Goal: Task Accomplishment & Management: Manage account settings

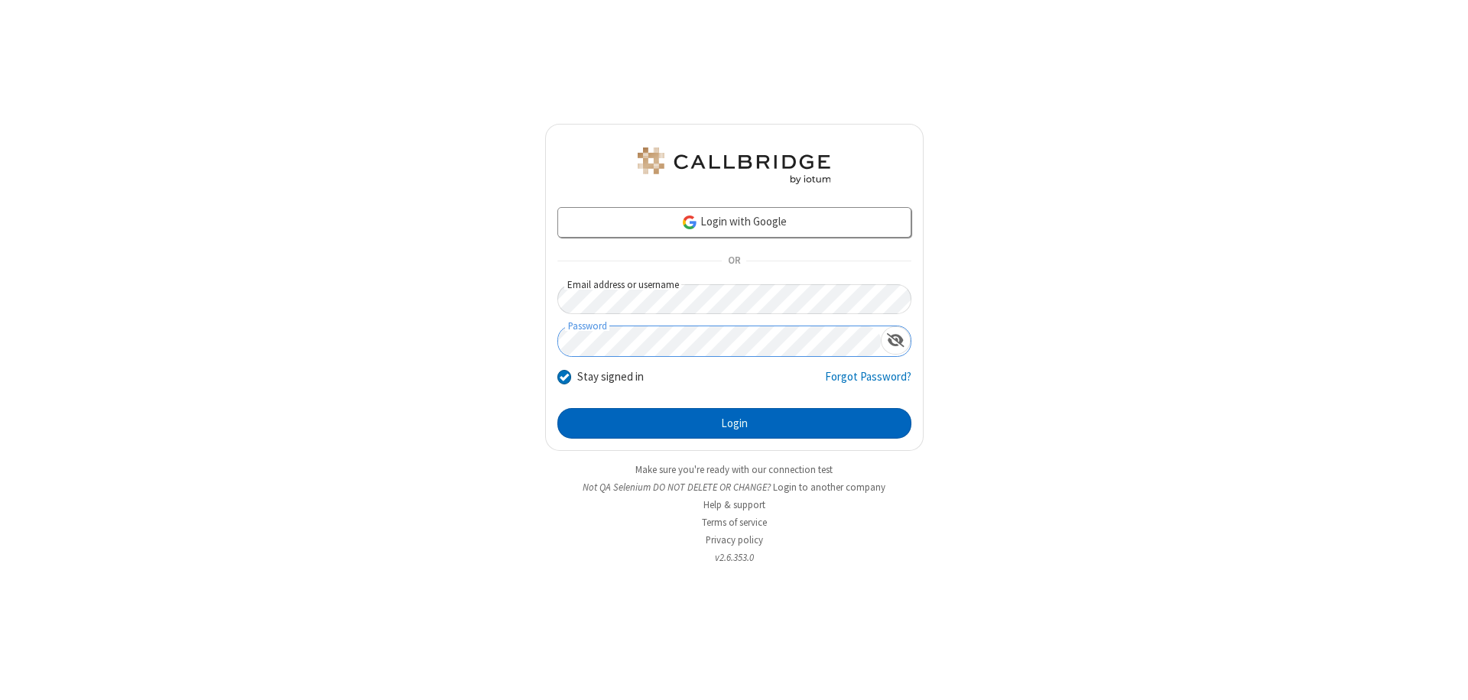
click at [734, 424] on button "Login" at bounding box center [734, 423] width 354 height 31
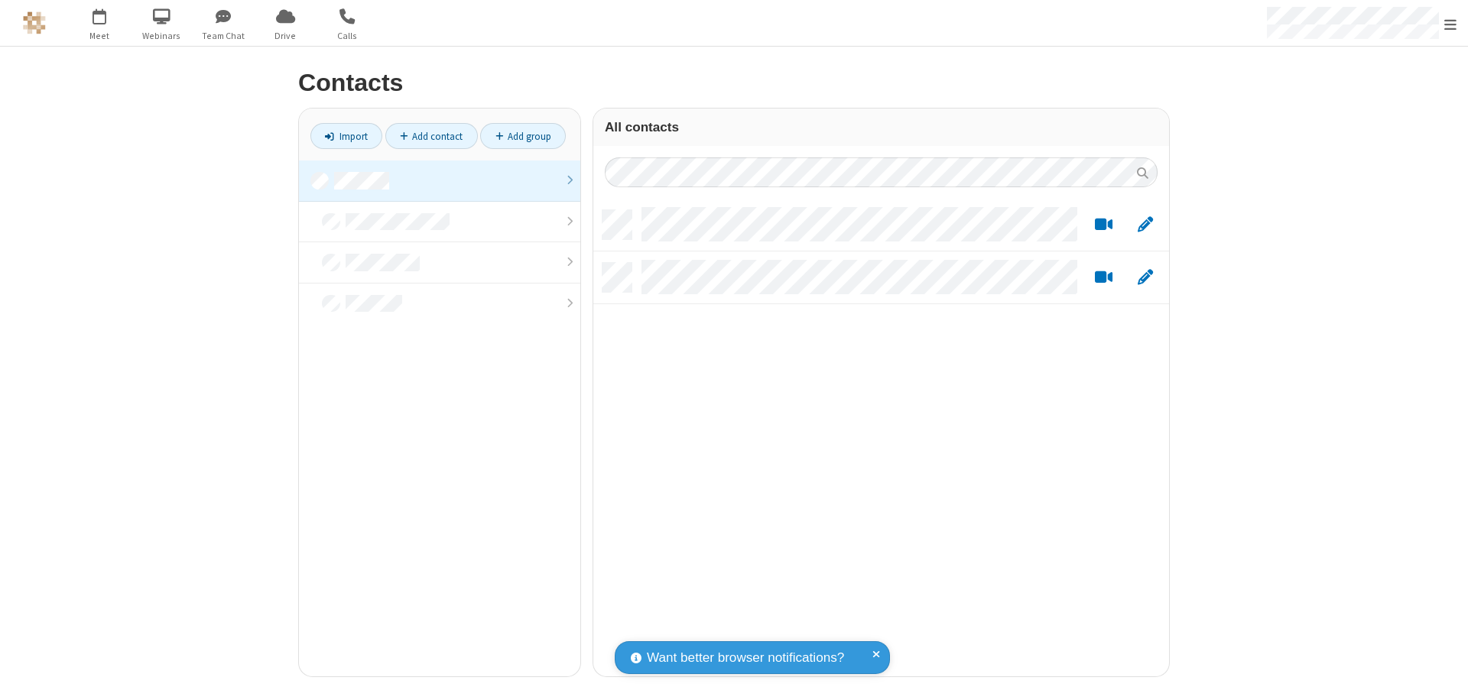
scroll to position [466, 564]
click at [440, 180] on link at bounding box center [439, 181] width 281 height 41
click at [431, 136] on link "Add contact" at bounding box center [431, 136] width 93 height 26
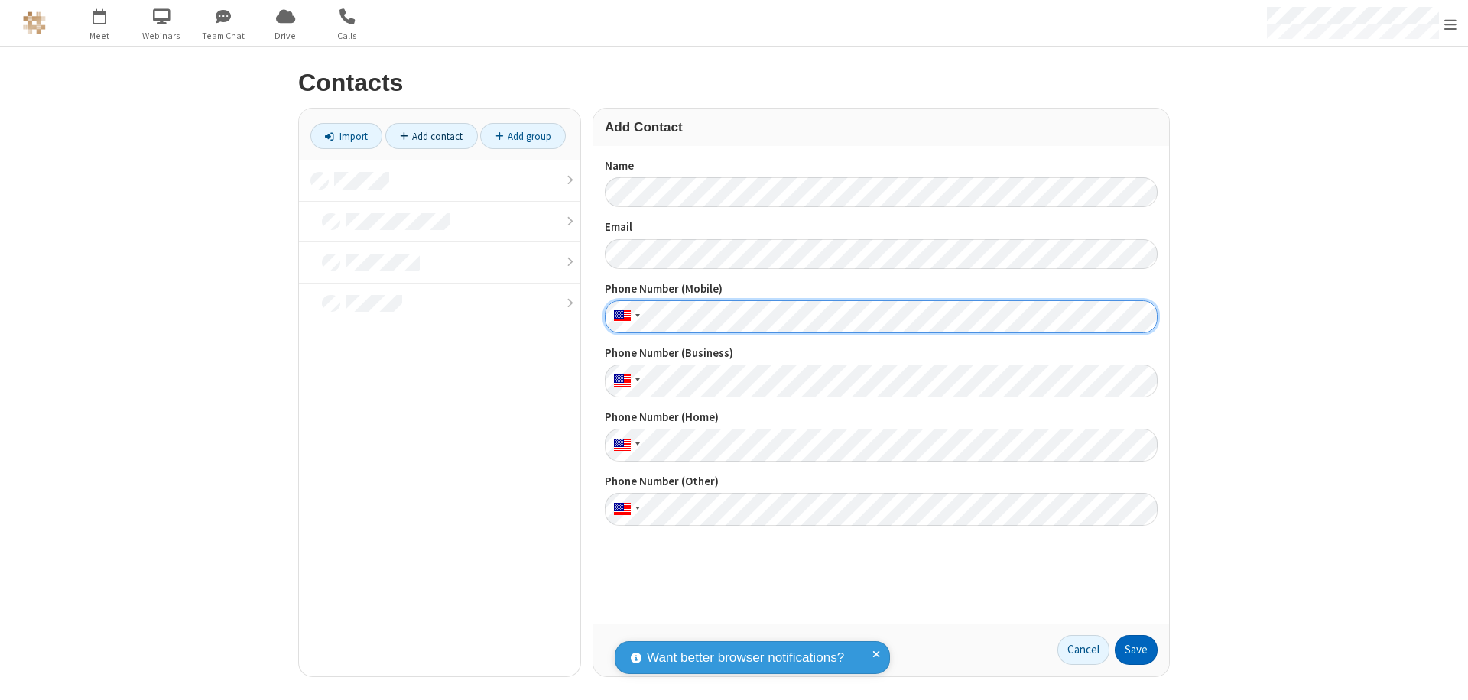
click at [1136, 650] on button "Save" at bounding box center [1136, 650] width 43 height 31
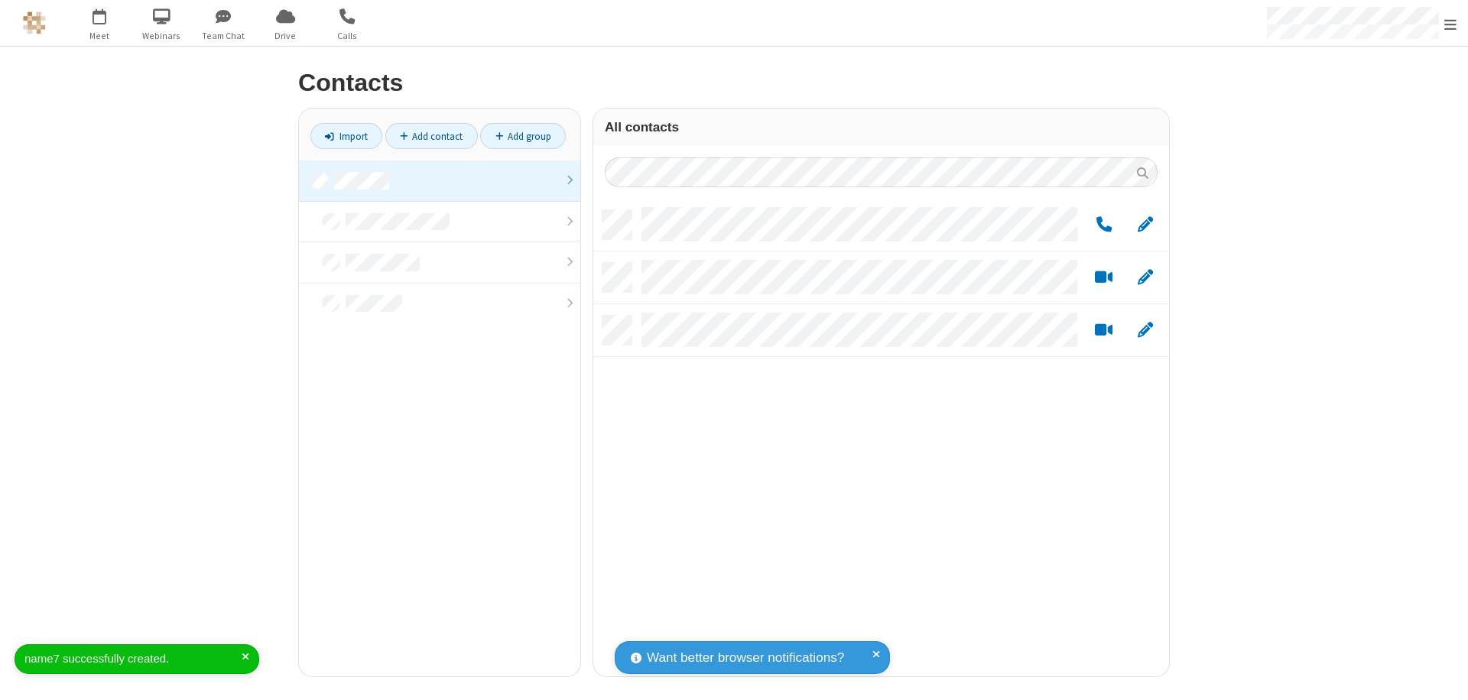
scroll to position [466, 564]
